Goal: Task Accomplishment & Management: Use online tool/utility

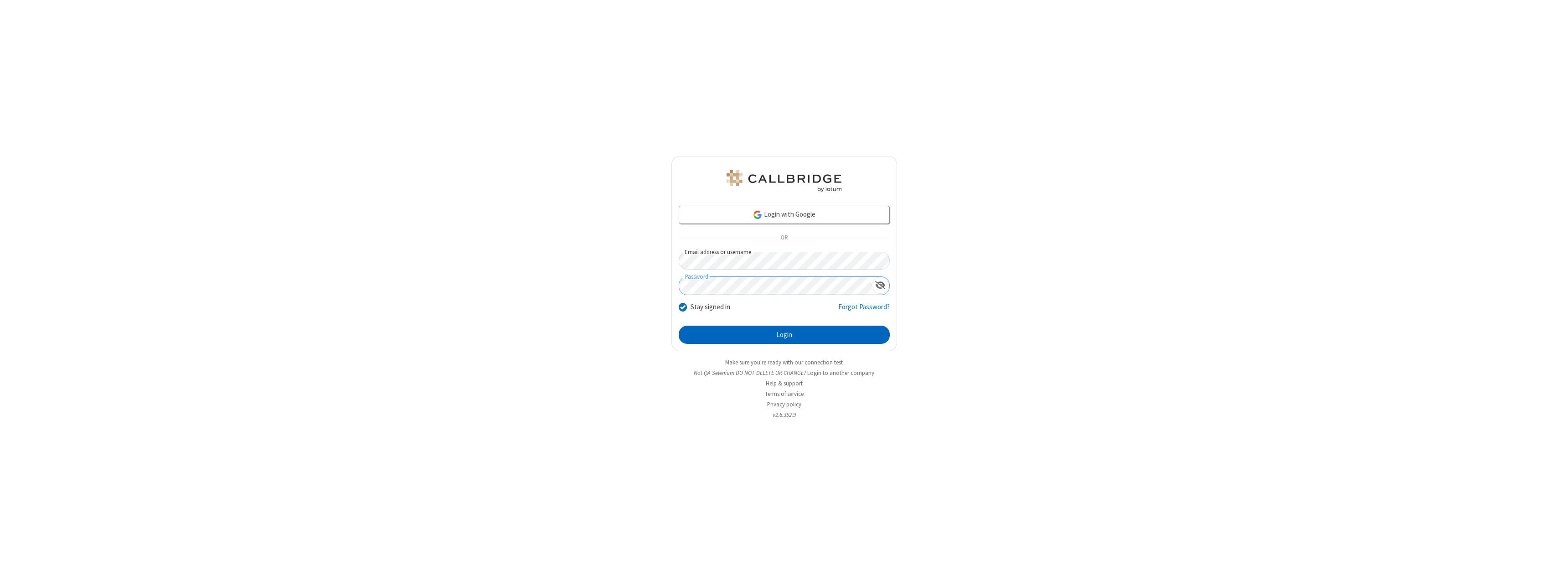
click at [784, 334] on button "Login" at bounding box center [784, 334] width 211 height 18
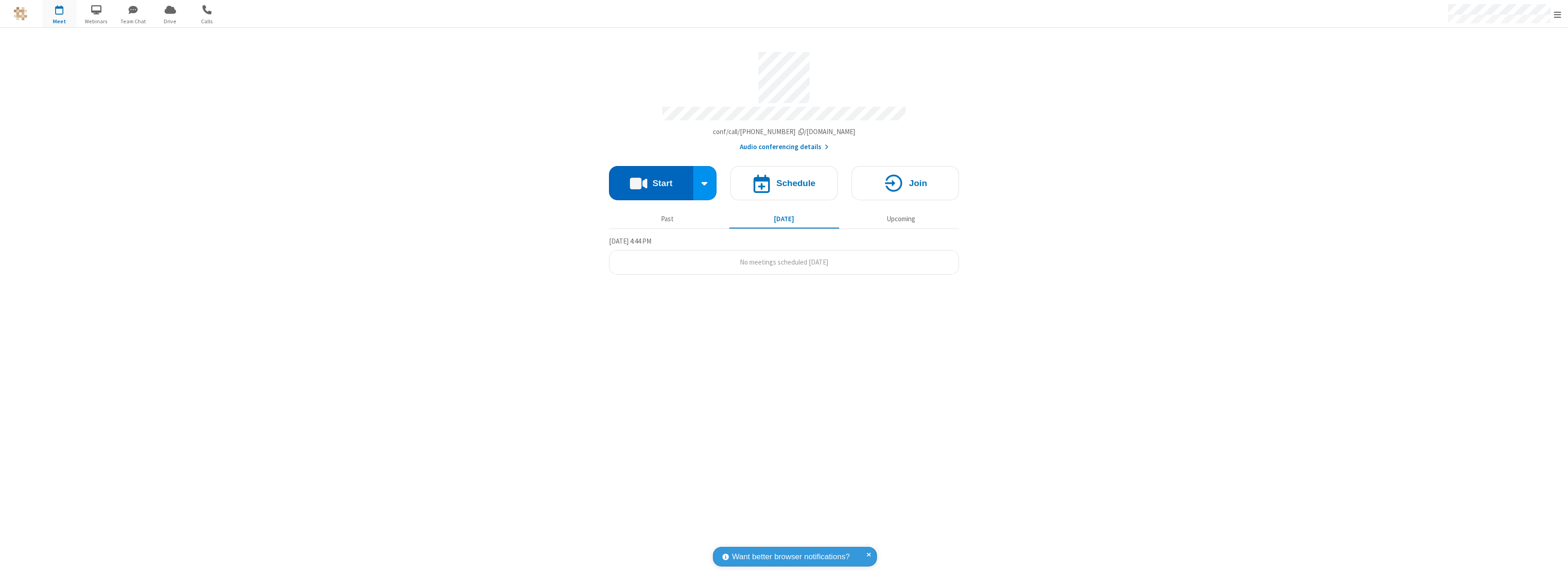
click at [651, 179] on button "Start" at bounding box center [650, 183] width 84 height 34
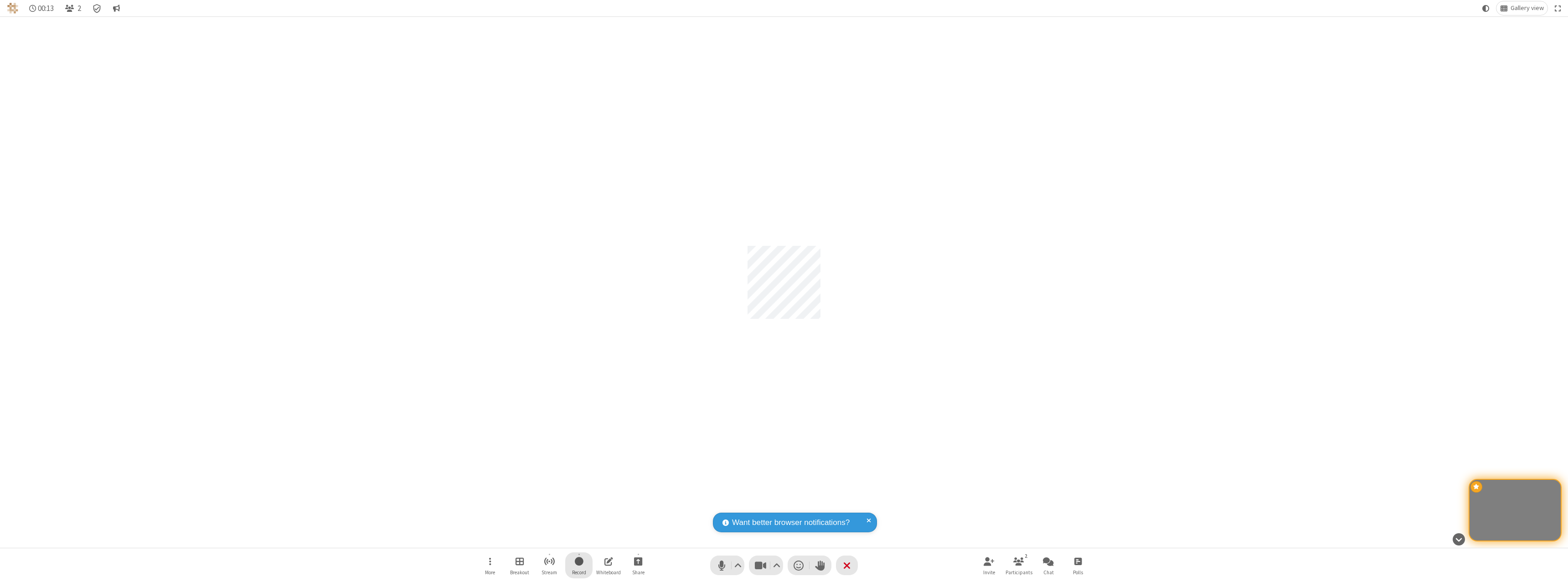
click at [579, 565] on span "Start recording" at bounding box center [579, 561] width 8 height 12
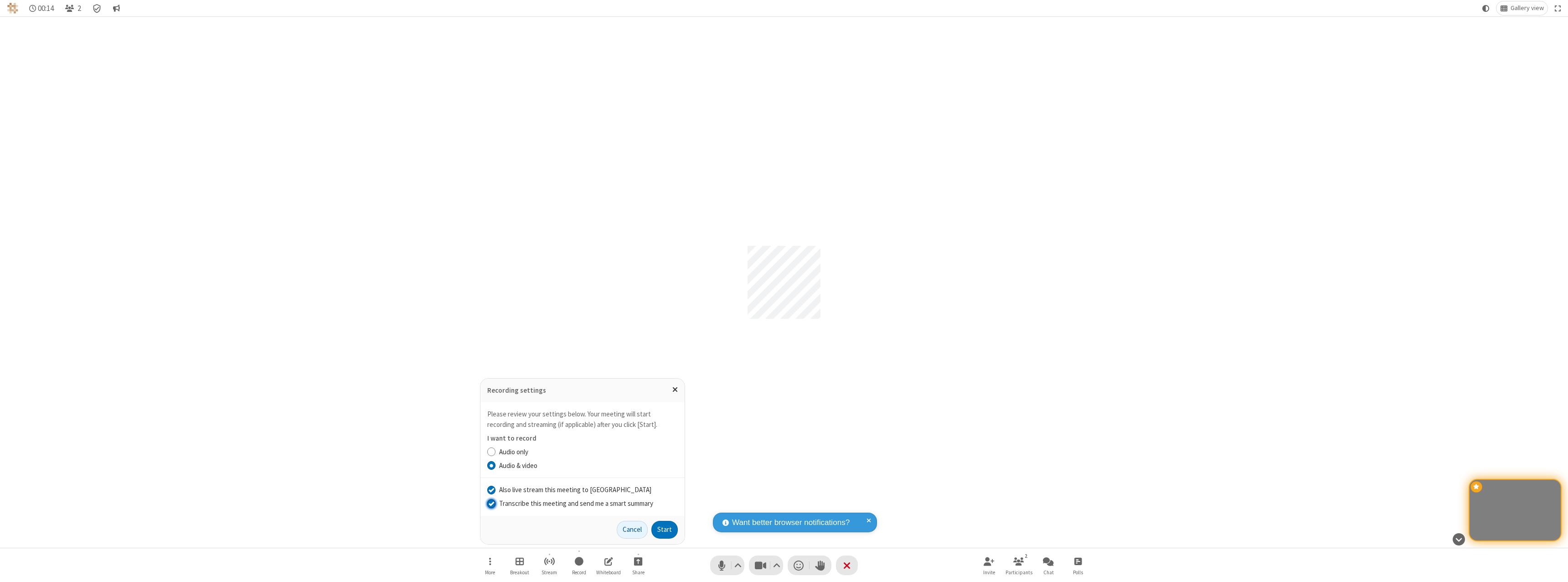
click at [491, 503] on input "Transcribe this meeting and send me a smart summary" at bounding box center [491, 503] width 8 height 10
click at [588, 451] on label "Audio only" at bounding box center [588, 451] width 179 height 11
click at [496, 451] on input "Audio only" at bounding box center [491, 451] width 8 height 10
click at [664, 529] on button "Start" at bounding box center [664, 530] width 27 height 18
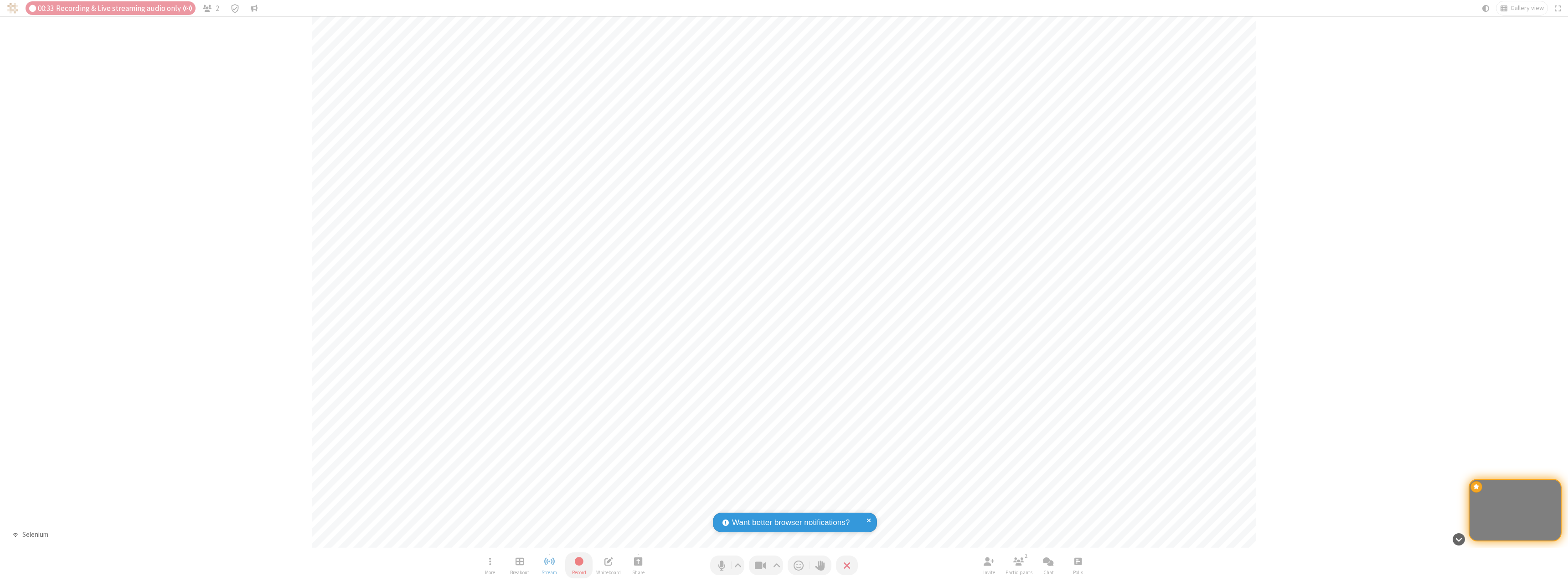
click at [579, 565] on span "Stop recording" at bounding box center [579, 561] width 11 height 12
